Goal: Check status: Check status

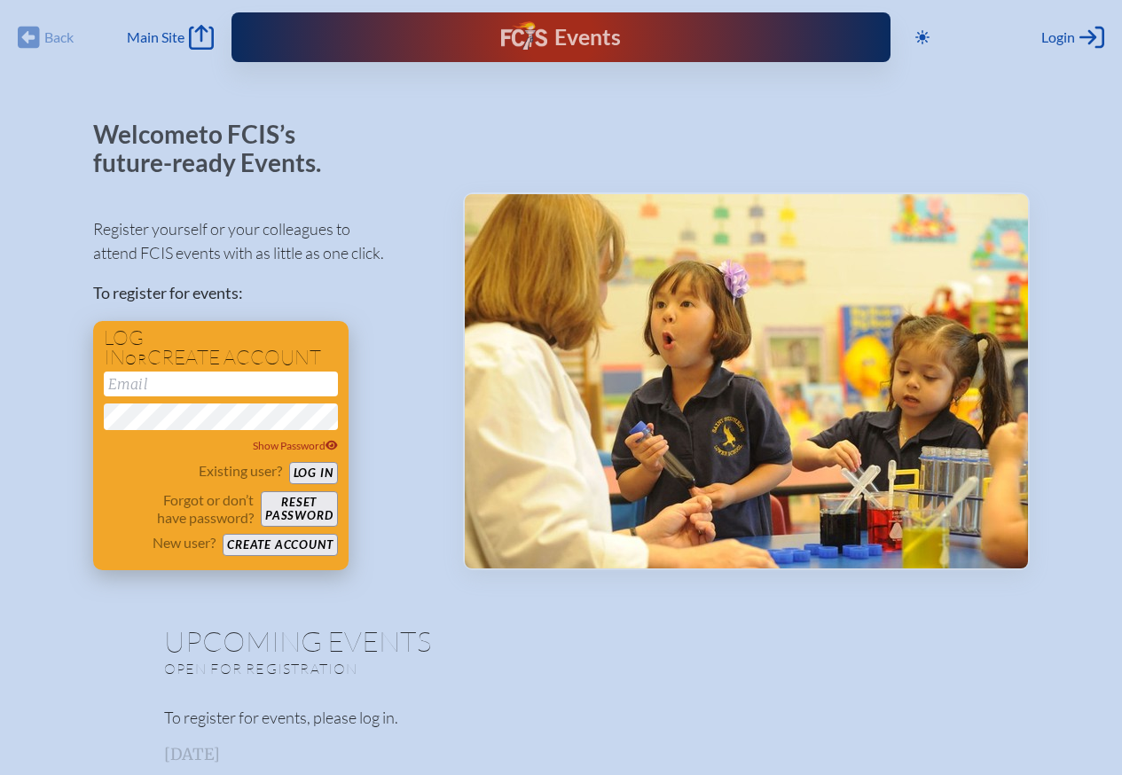
click at [164, 379] on input "email" at bounding box center [221, 383] width 234 height 25
type input "[EMAIL_ADDRESS][DOMAIN_NAME]"
click at [310, 469] on button "Log in" at bounding box center [313, 473] width 49 height 22
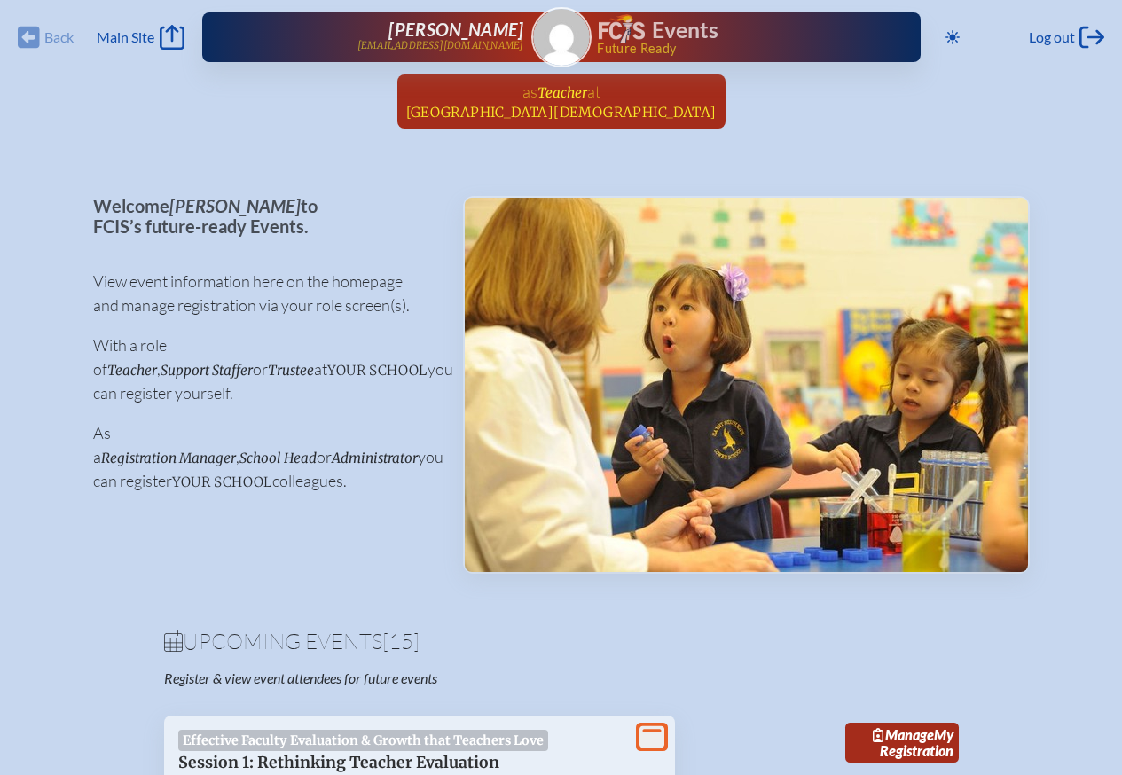
click at [557, 100] on span "Teacher" at bounding box center [562, 92] width 50 height 17
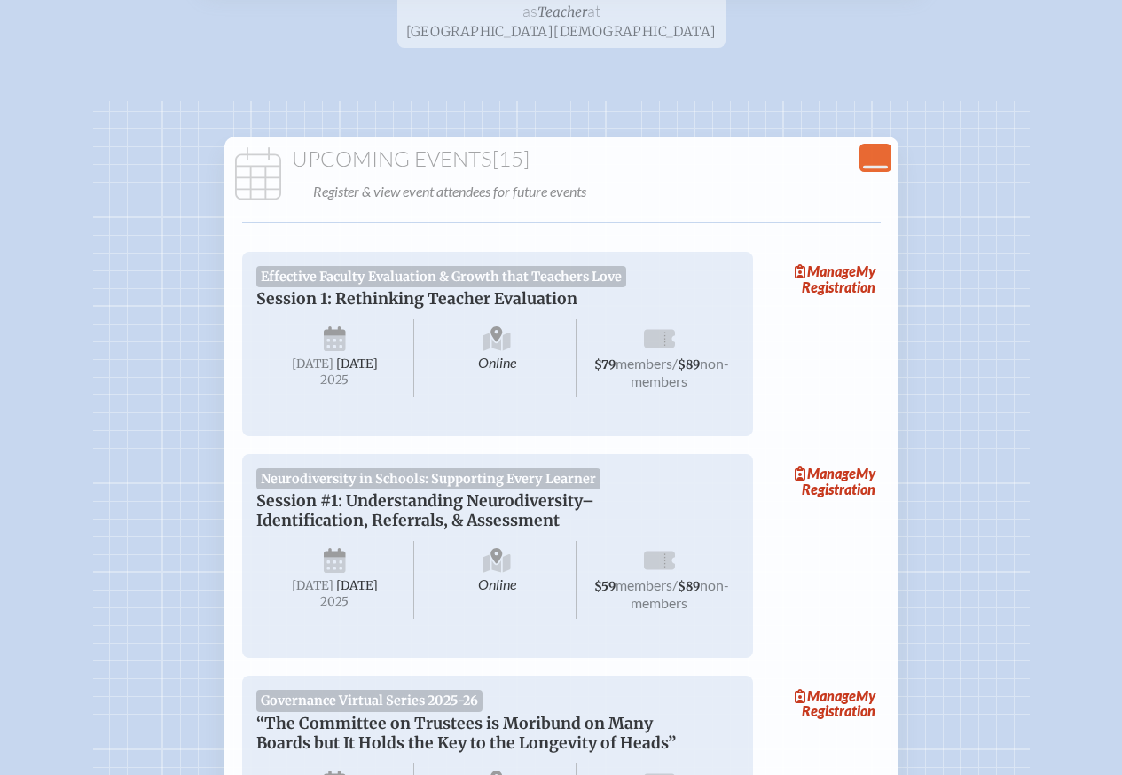
scroll to position [266, 0]
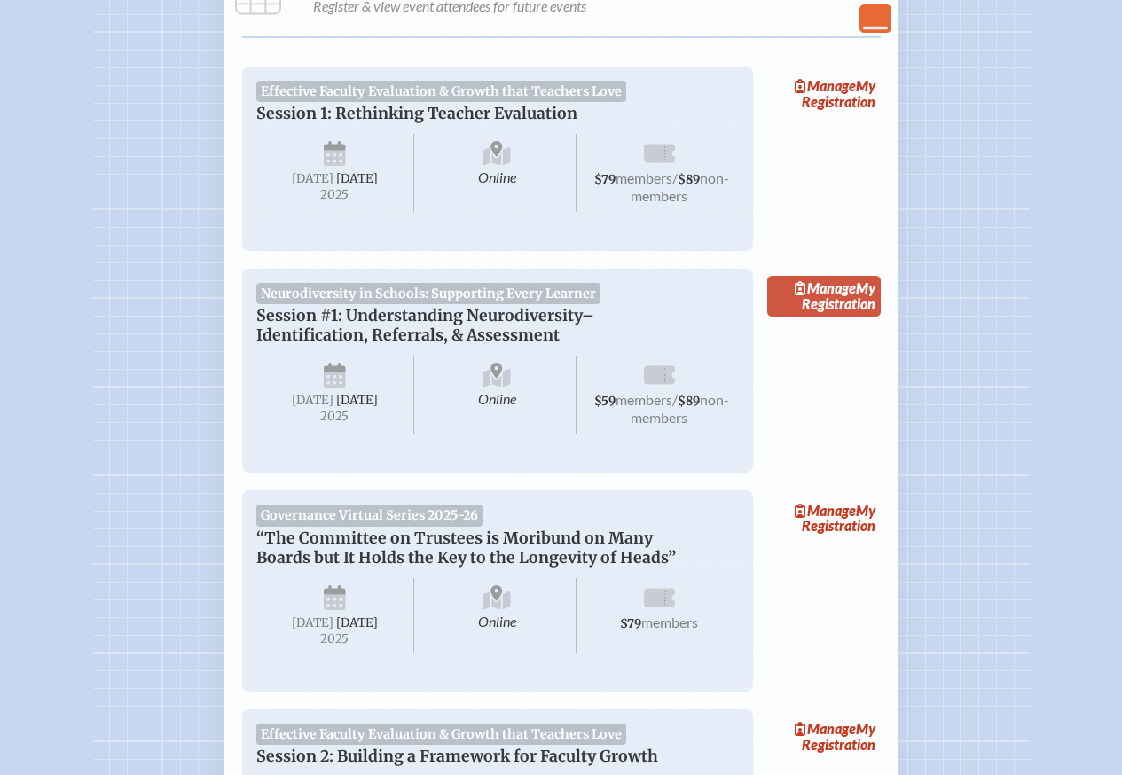
click at [811, 313] on link "Manage My Registration" at bounding box center [823, 296] width 113 height 41
